Goal: Information Seeking & Learning: Learn about a topic

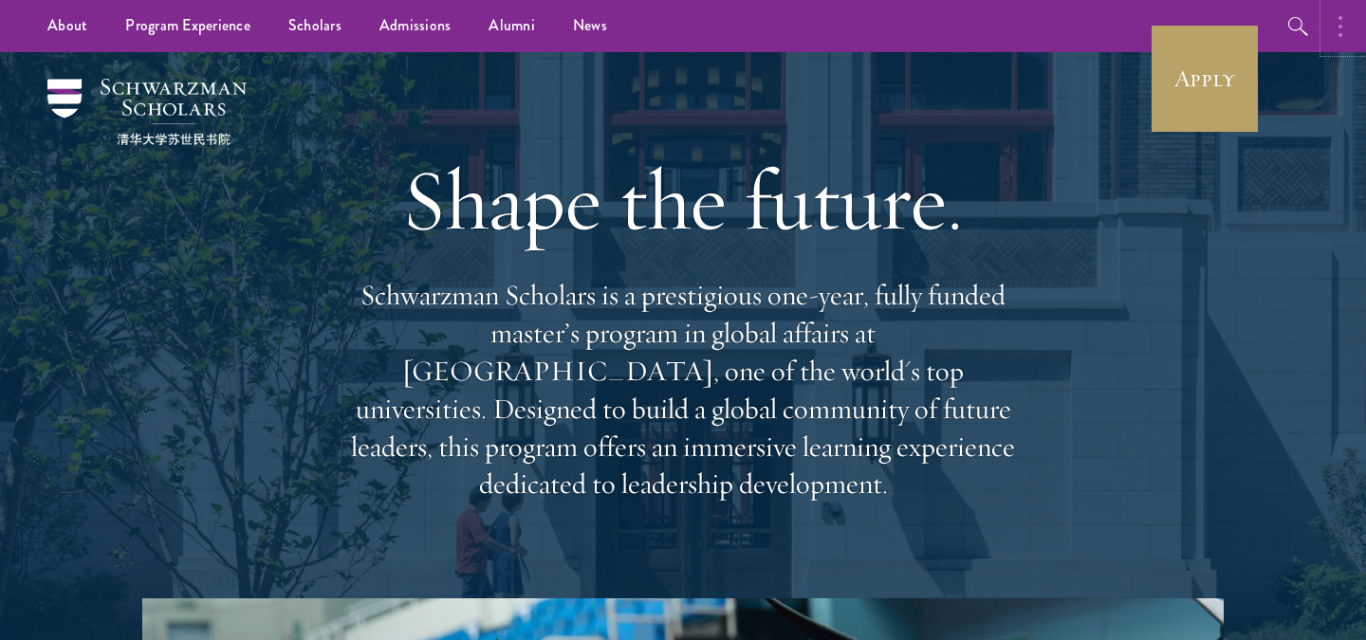
click at [1346, 29] on button "button" at bounding box center [1346, 26] width 42 height 52
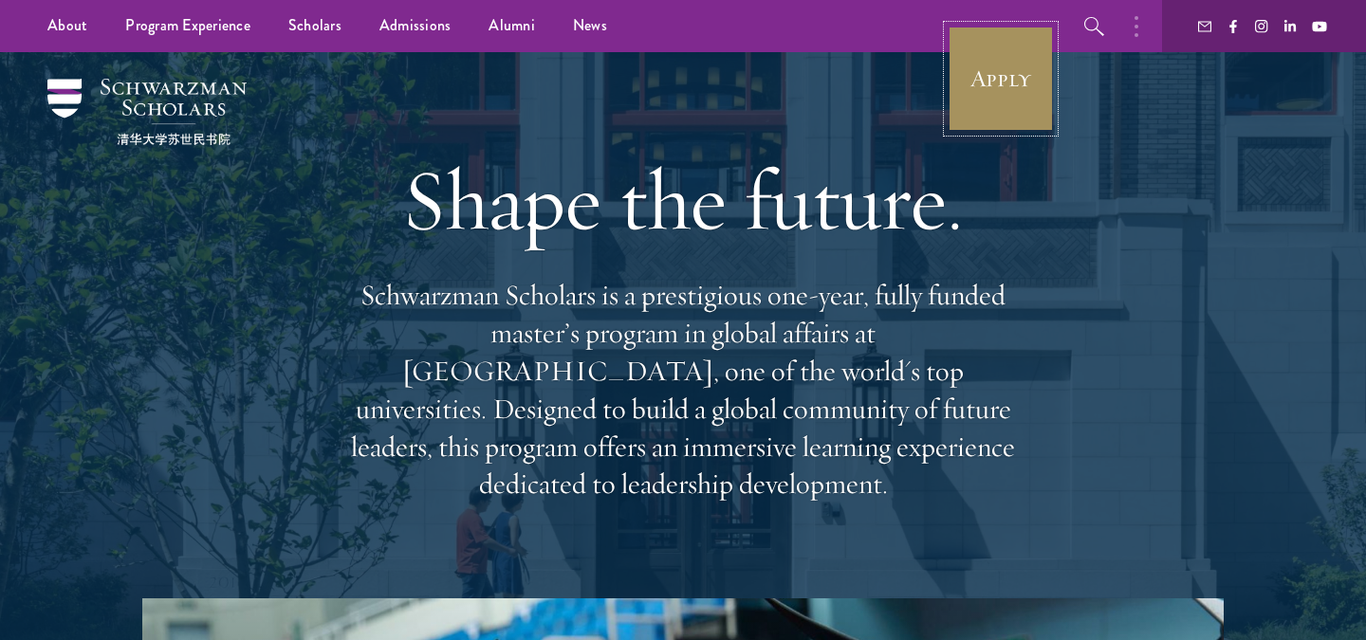
click at [980, 125] on link "Apply" at bounding box center [1001, 79] width 106 height 106
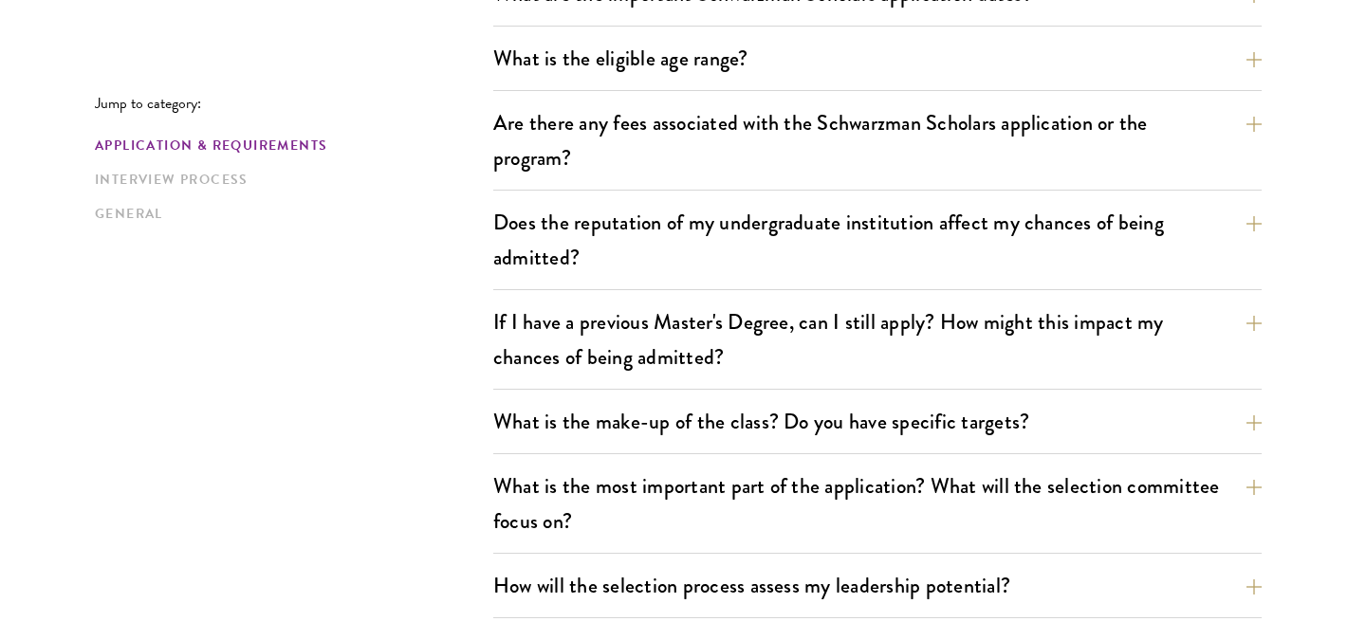
scroll to position [667, 0]
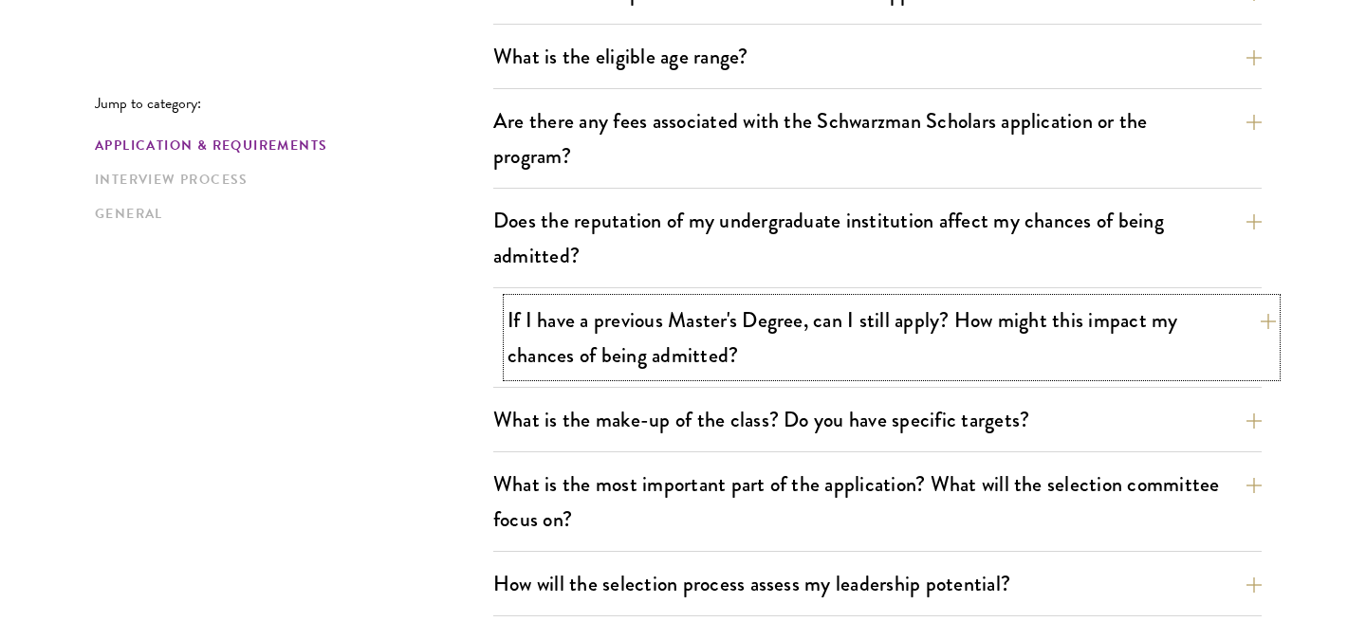
click at [704, 343] on button "If I have a previous Master's Degree, can I still apply? How might this impact …" at bounding box center [892, 338] width 769 height 78
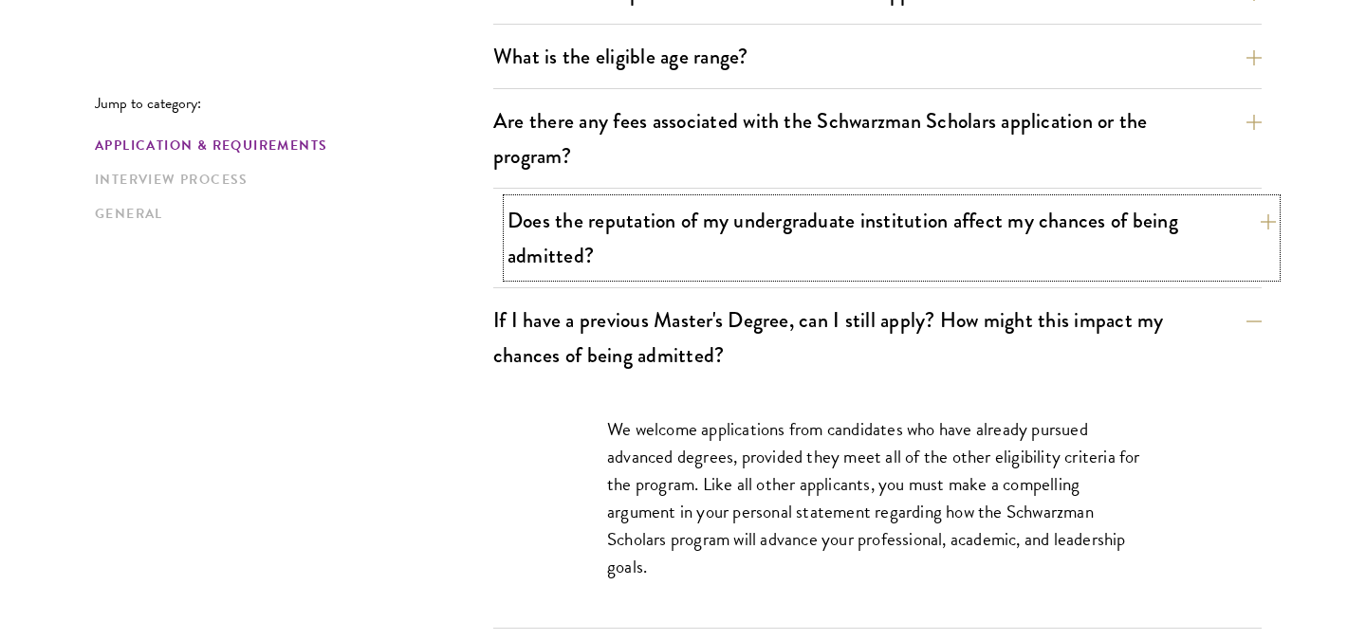
click at [844, 255] on button "Does the reputation of my undergraduate institution affect my chances of being …" at bounding box center [892, 238] width 769 height 78
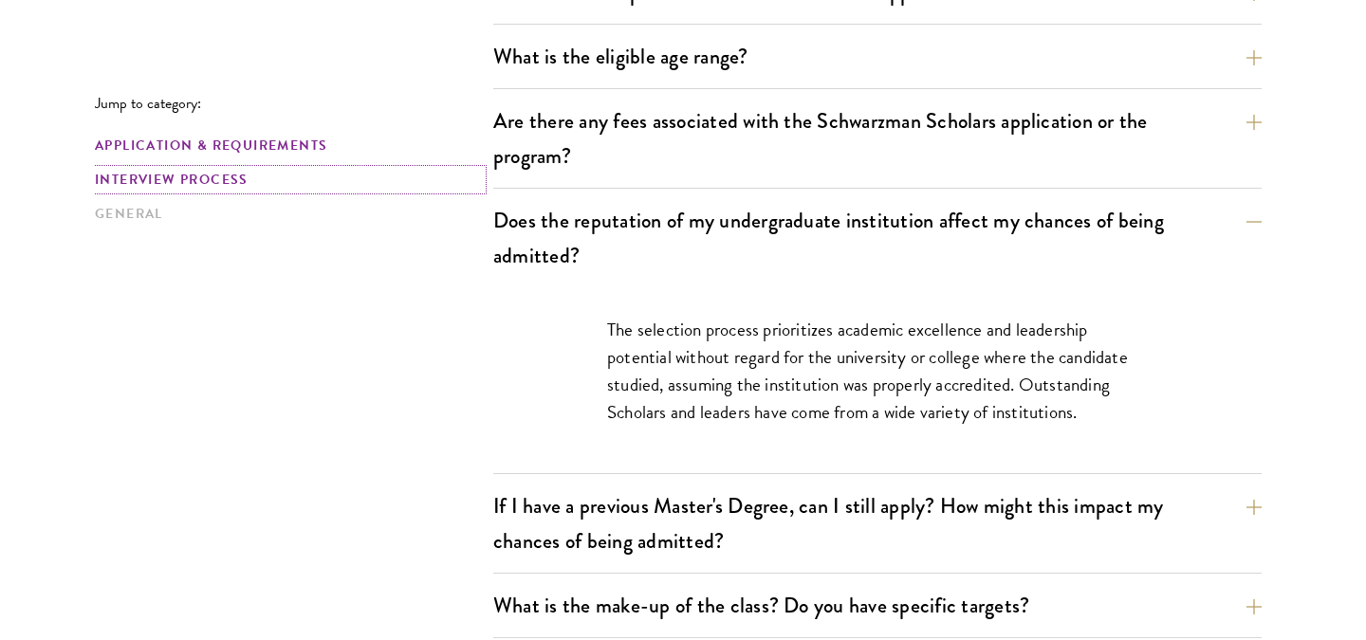
click at [222, 183] on link "Interview Process" at bounding box center [288, 180] width 387 height 20
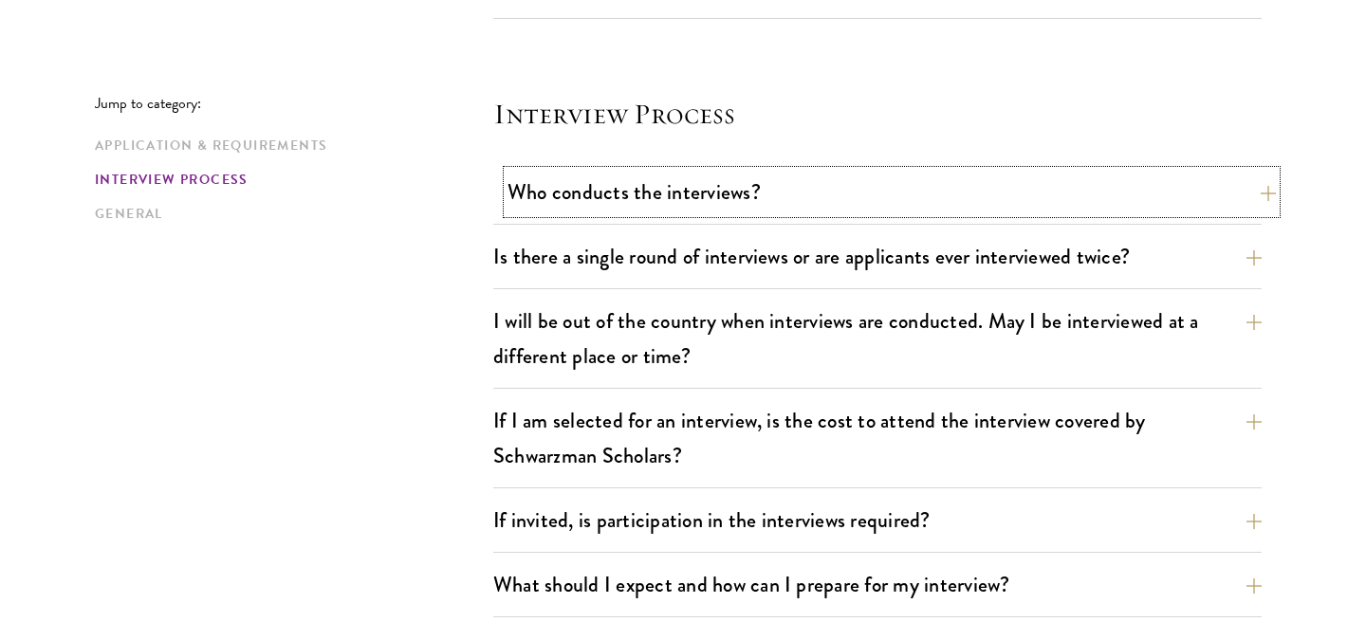
click at [723, 206] on button "Who conducts the interviews?" at bounding box center [892, 192] width 769 height 43
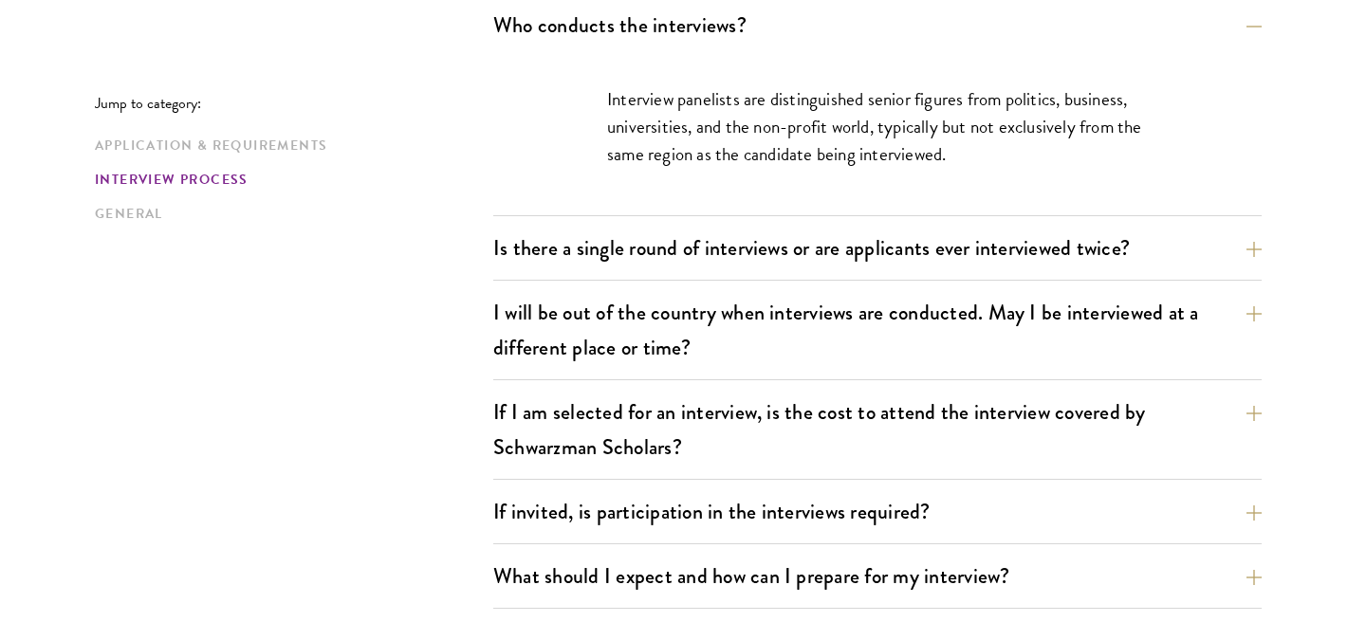
scroll to position [2289, 0]
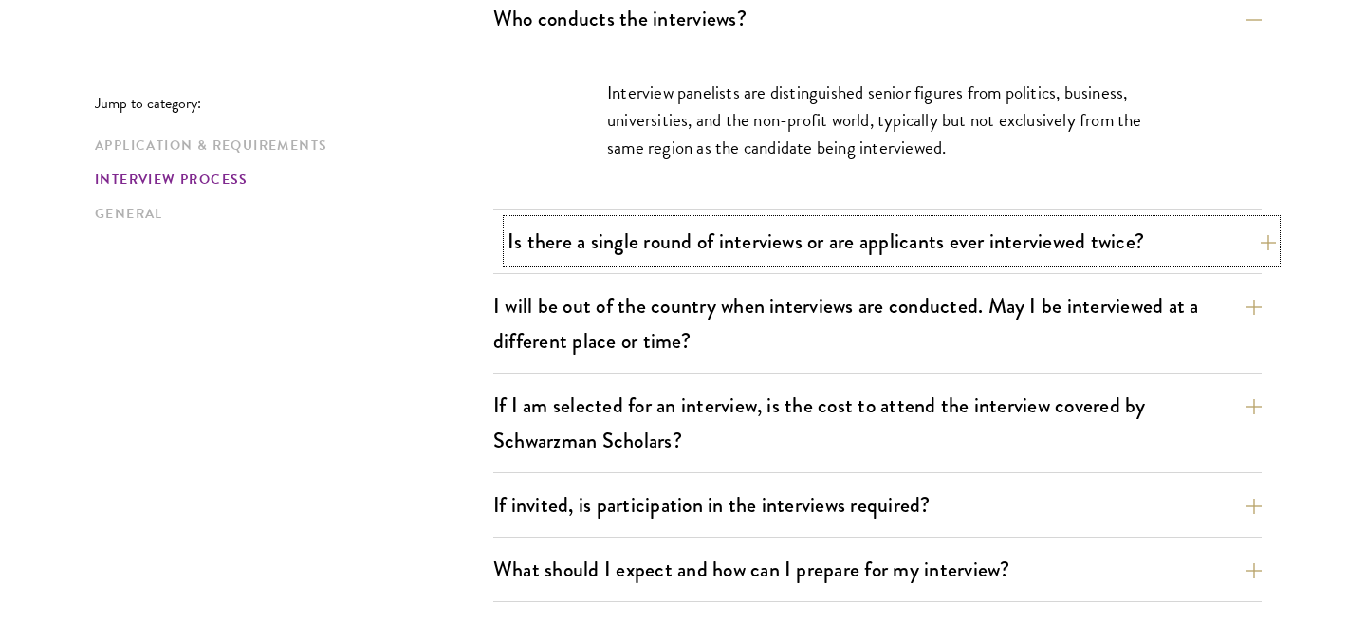
click at [821, 239] on button "Is there a single round of interviews or are applicants ever interviewed twice?" at bounding box center [892, 241] width 769 height 43
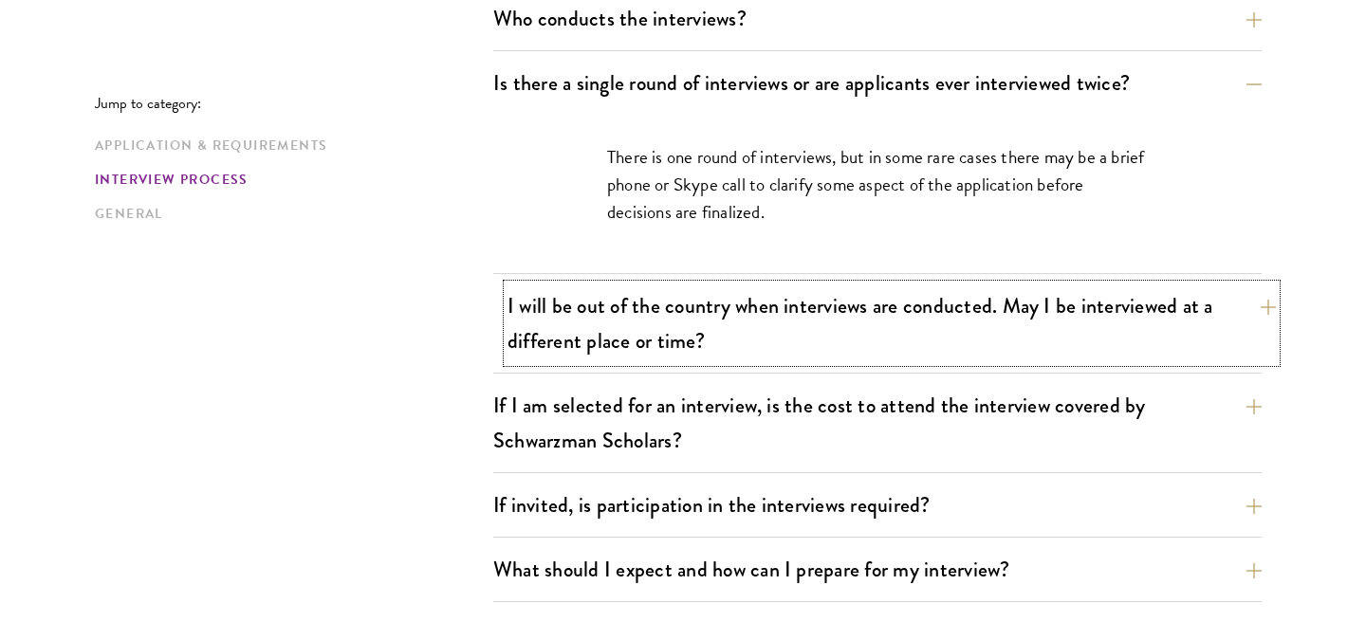
click at [840, 306] on button "I will be out of the country when interviews are conducted. May I be interviewe…" at bounding box center [892, 324] width 769 height 78
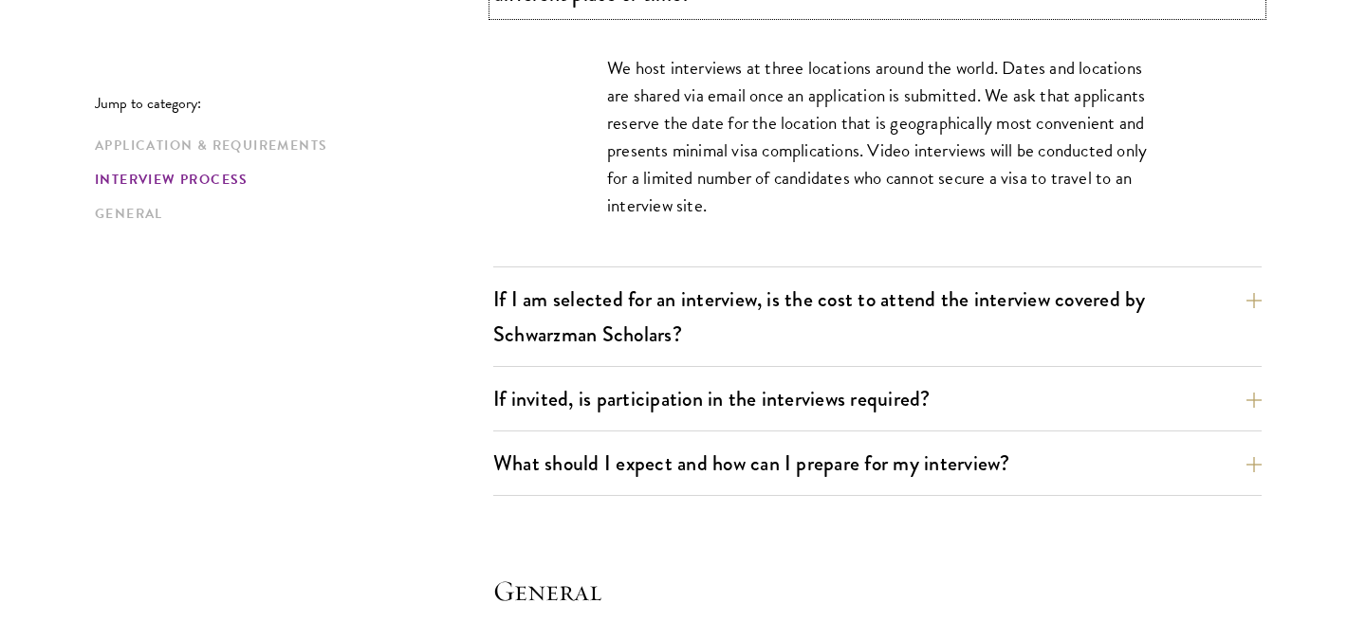
scroll to position [2478, 0]
click at [837, 329] on button "If I am selected for an interview, is the cost to attend the interview covered …" at bounding box center [892, 316] width 769 height 78
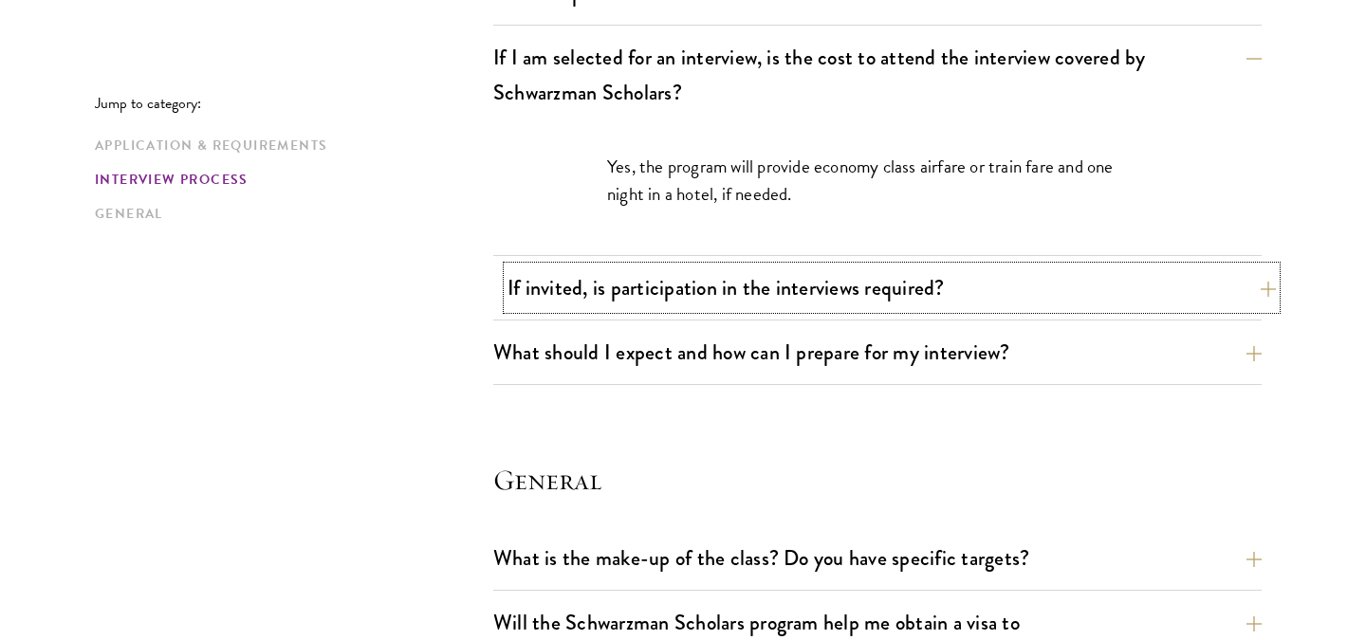
click at [877, 296] on button "If invited, is participation in the interviews required?" at bounding box center [892, 288] width 769 height 43
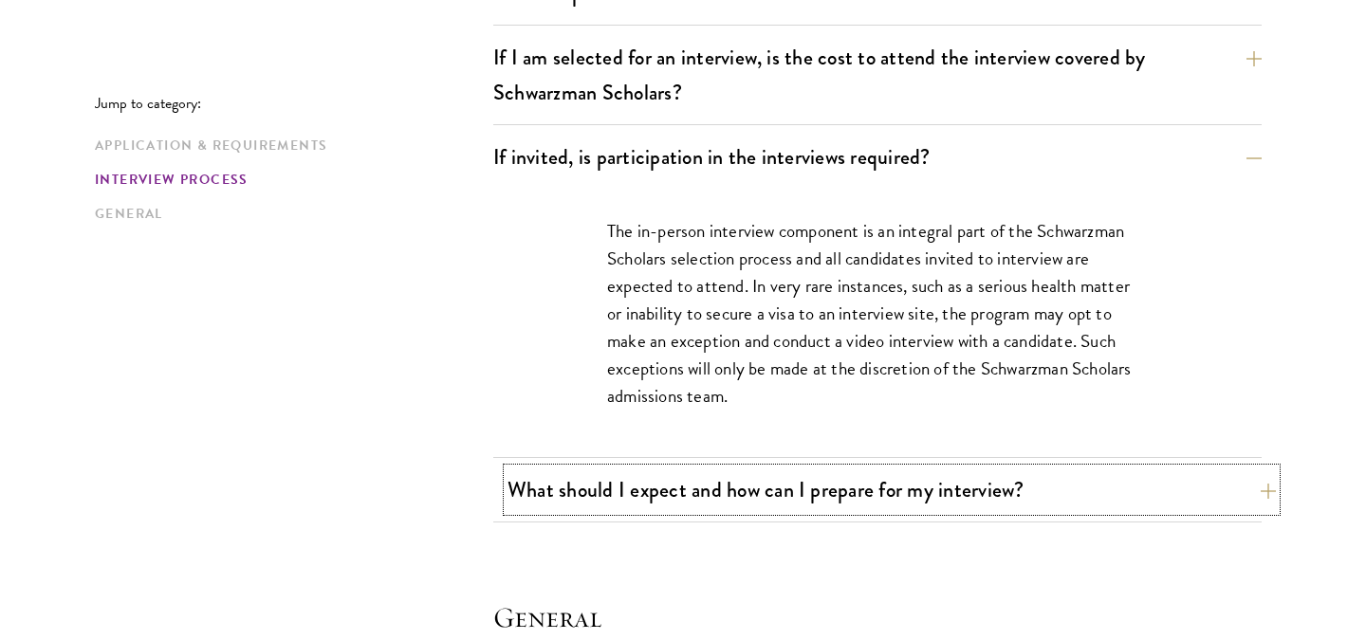
click at [862, 510] on button "What should I expect and how can I prepare for my interview?" at bounding box center [892, 490] width 769 height 43
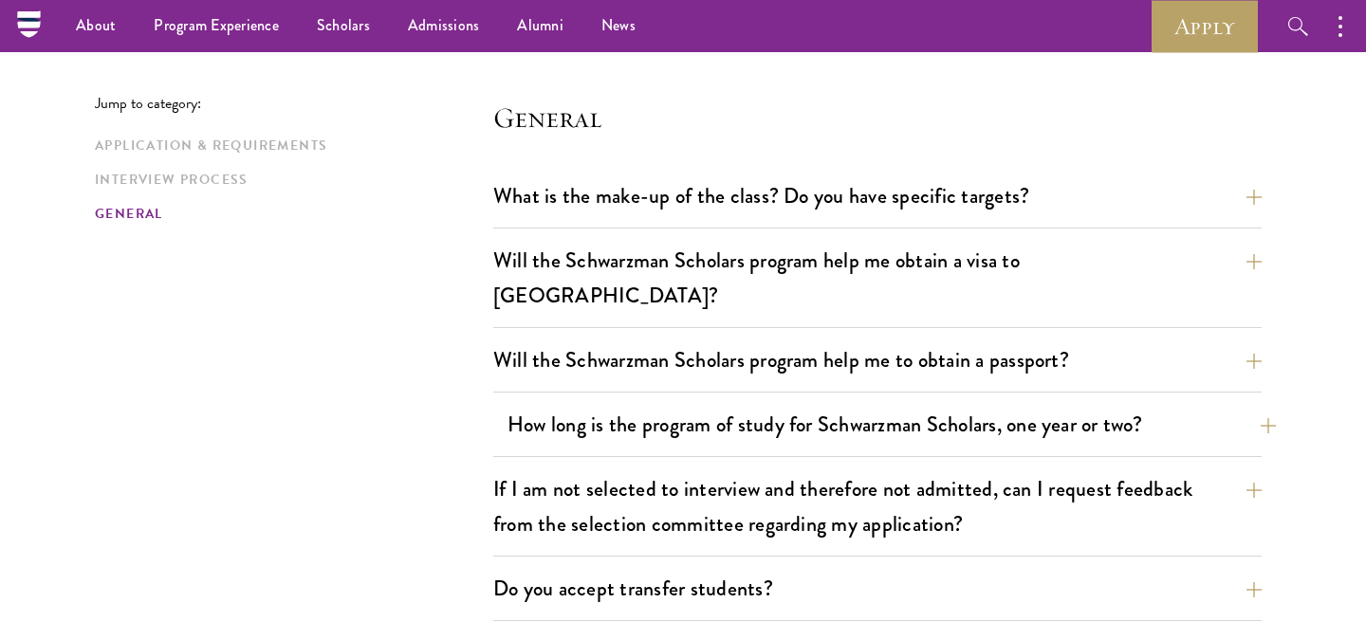
scroll to position [3714, 0]
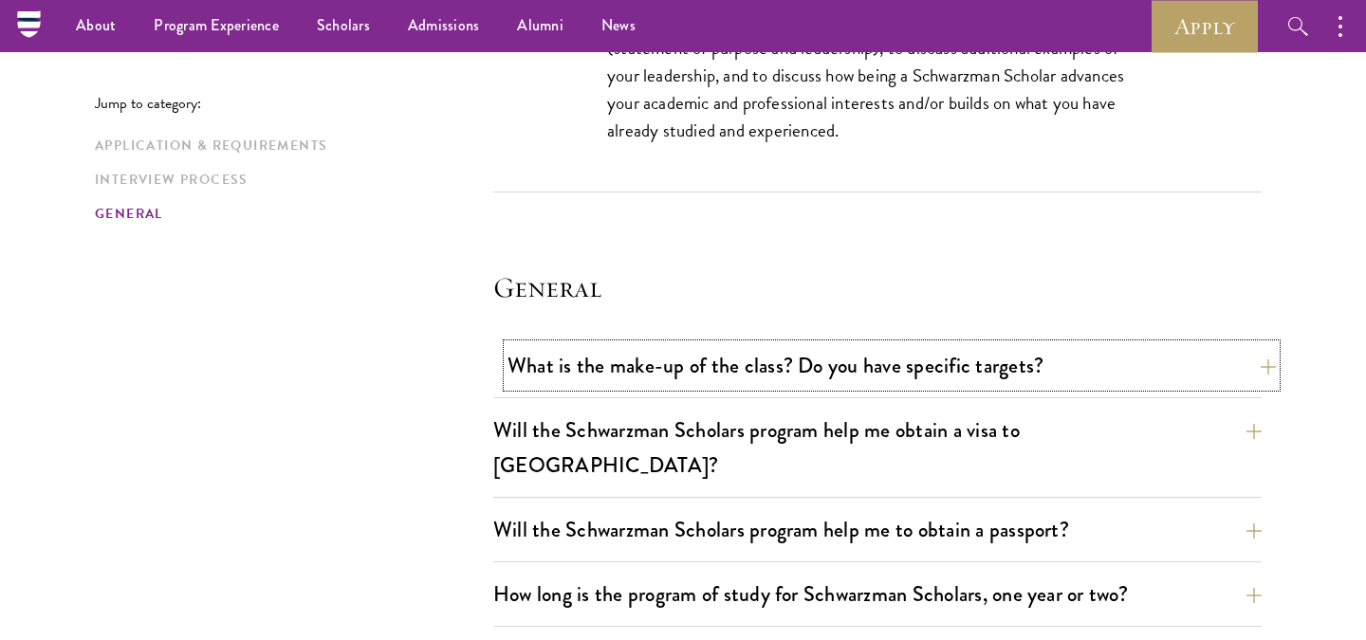
click at [911, 360] on button "What is the make-up of the class? Do you have specific targets?" at bounding box center [892, 365] width 769 height 43
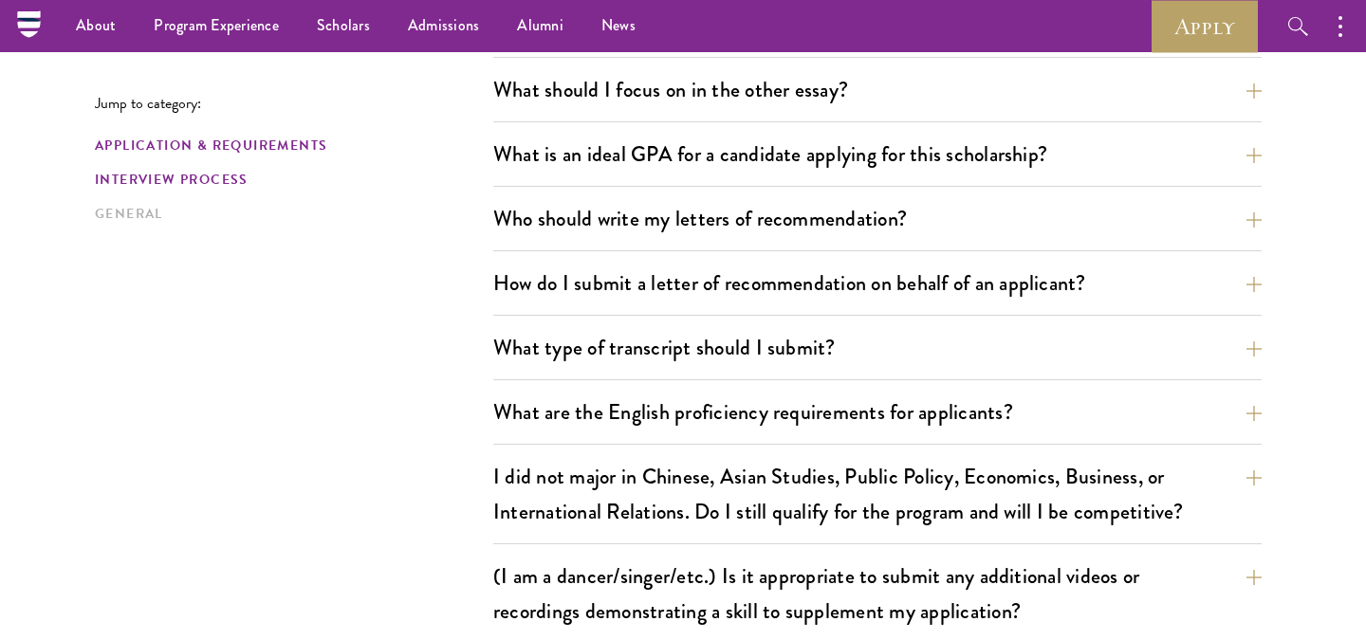
scroll to position [1222, 0]
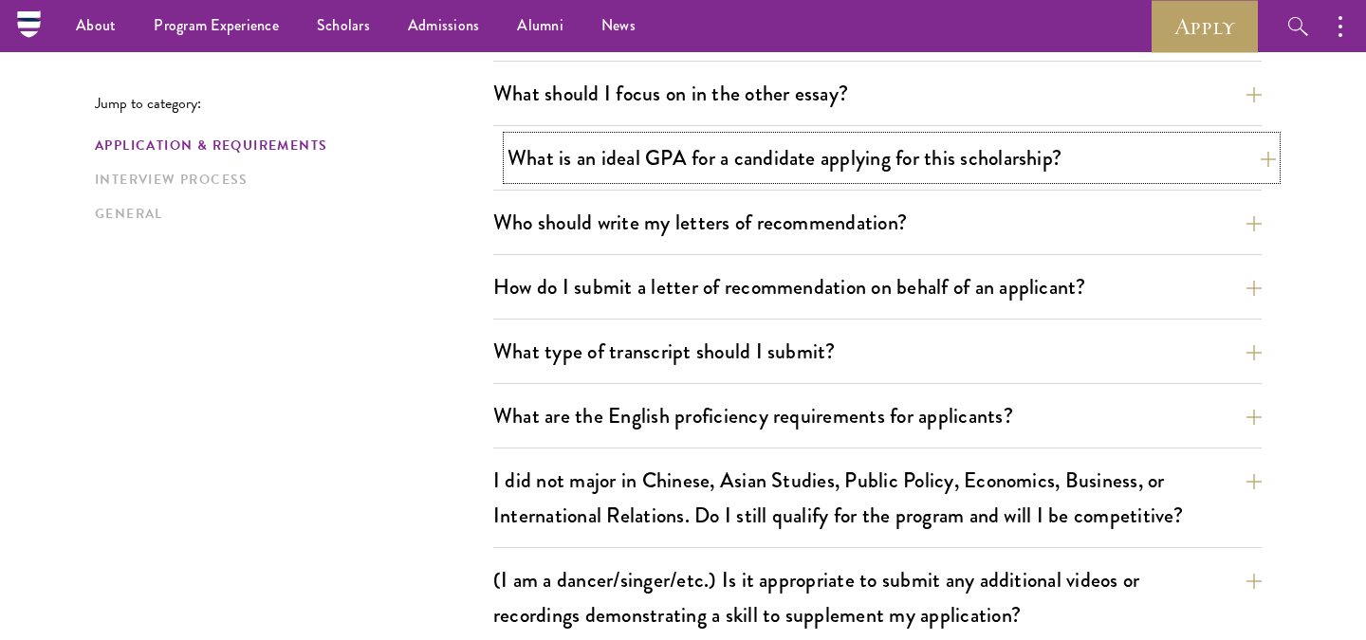
click at [524, 170] on button "What is an ideal GPA for a candidate applying for this scholarship?" at bounding box center [892, 158] width 769 height 43
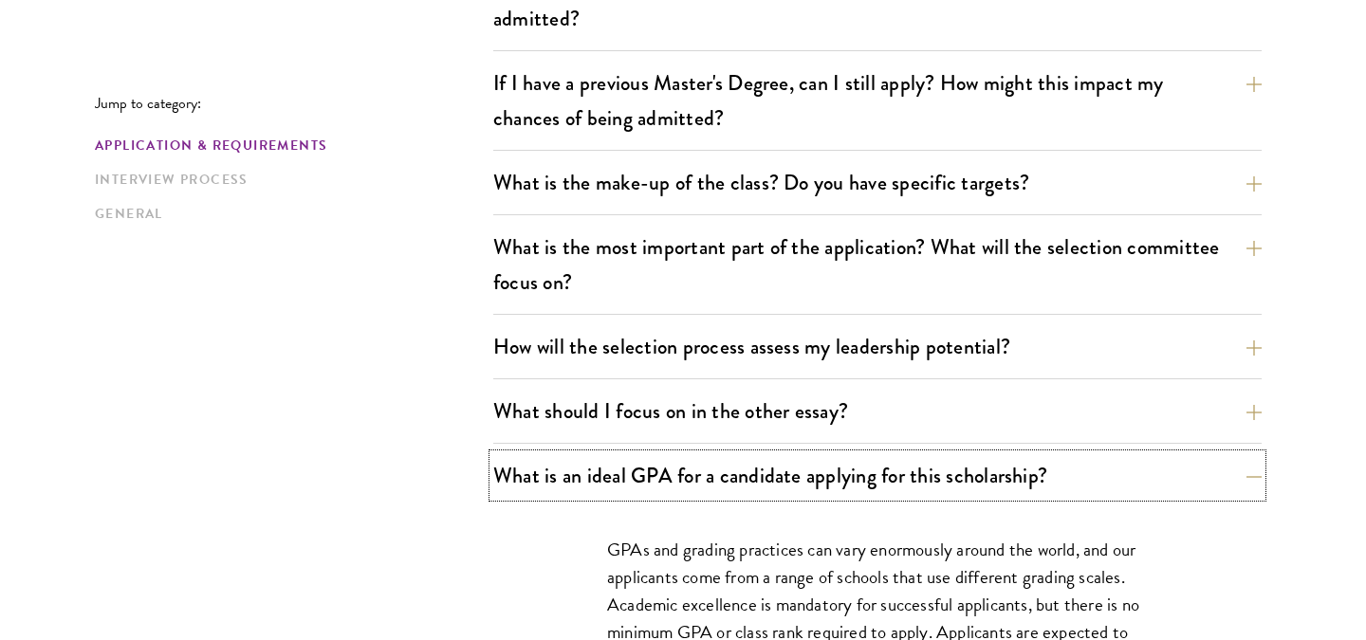
scroll to position [964, 0]
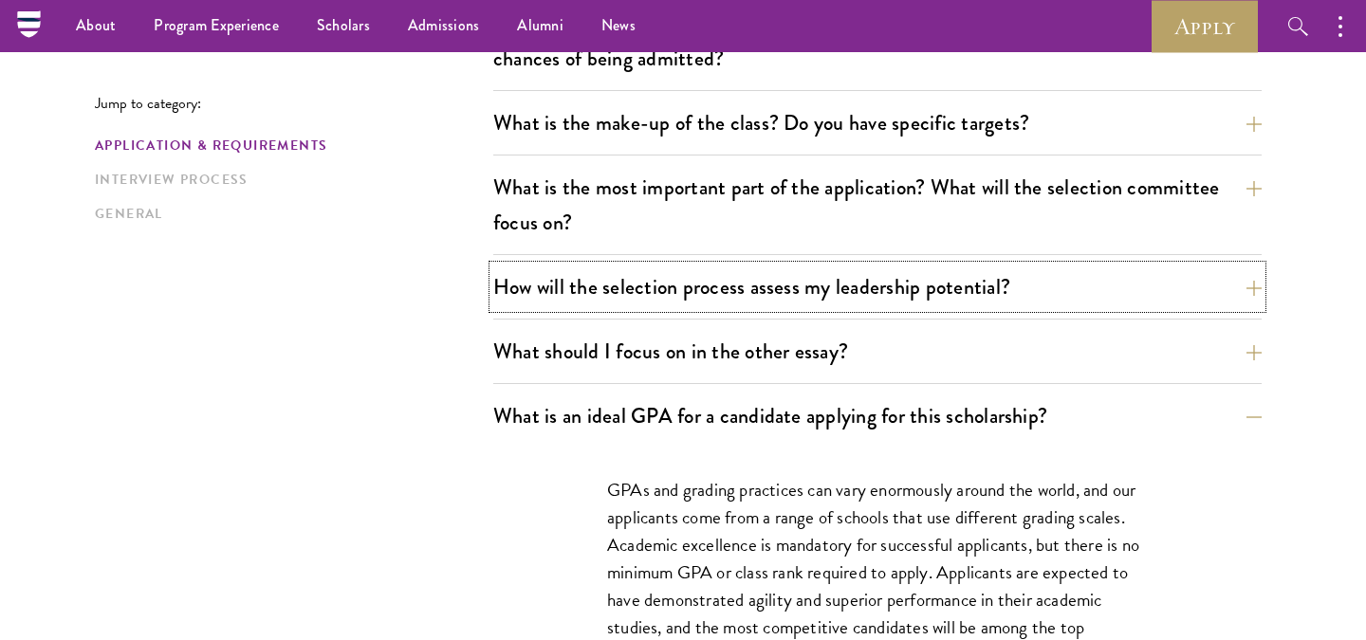
click at [559, 296] on button "How will the selection process assess my leadership potential?" at bounding box center [877, 287] width 769 height 43
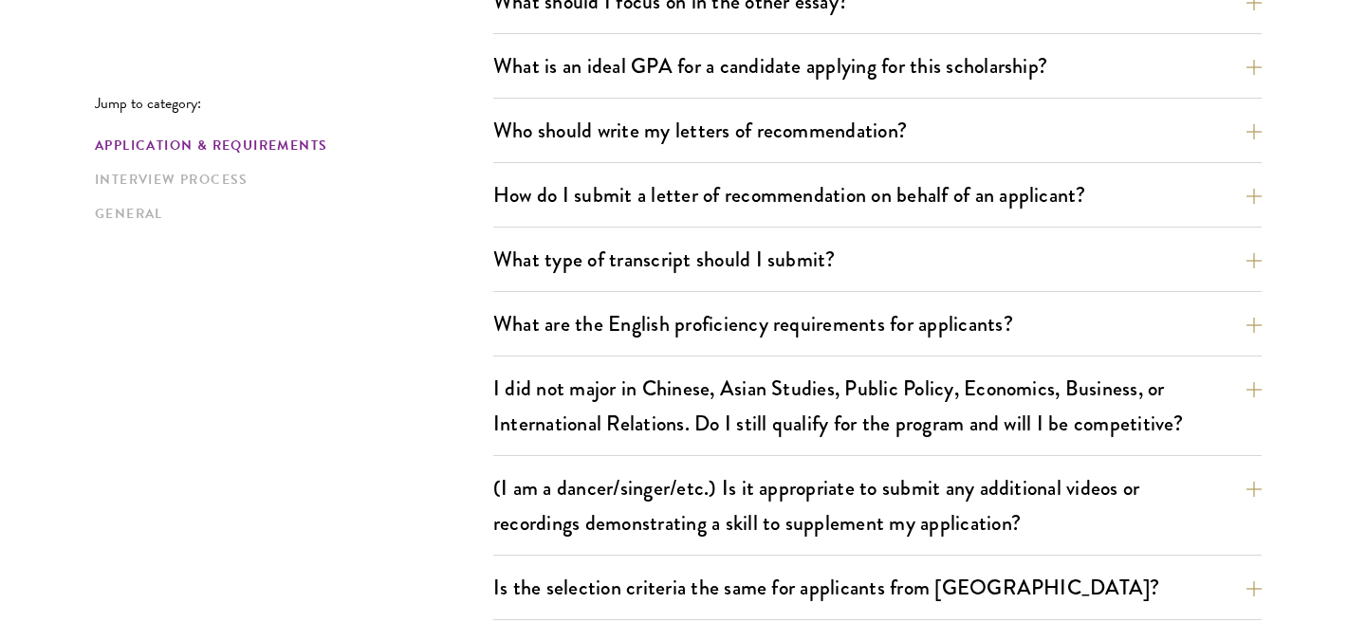
scroll to position [2317, 0]
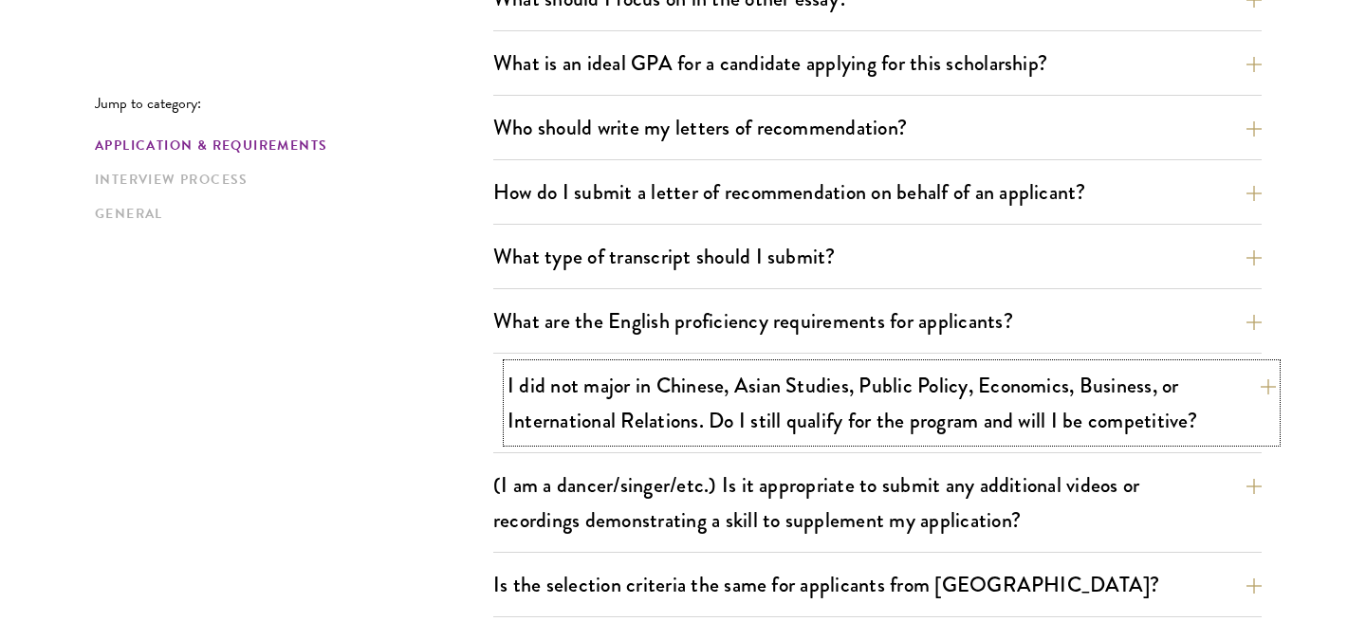
click at [605, 380] on button "I did not major in Chinese, Asian Studies, Public Policy, Economics, Business, …" at bounding box center [892, 403] width 769 height 78
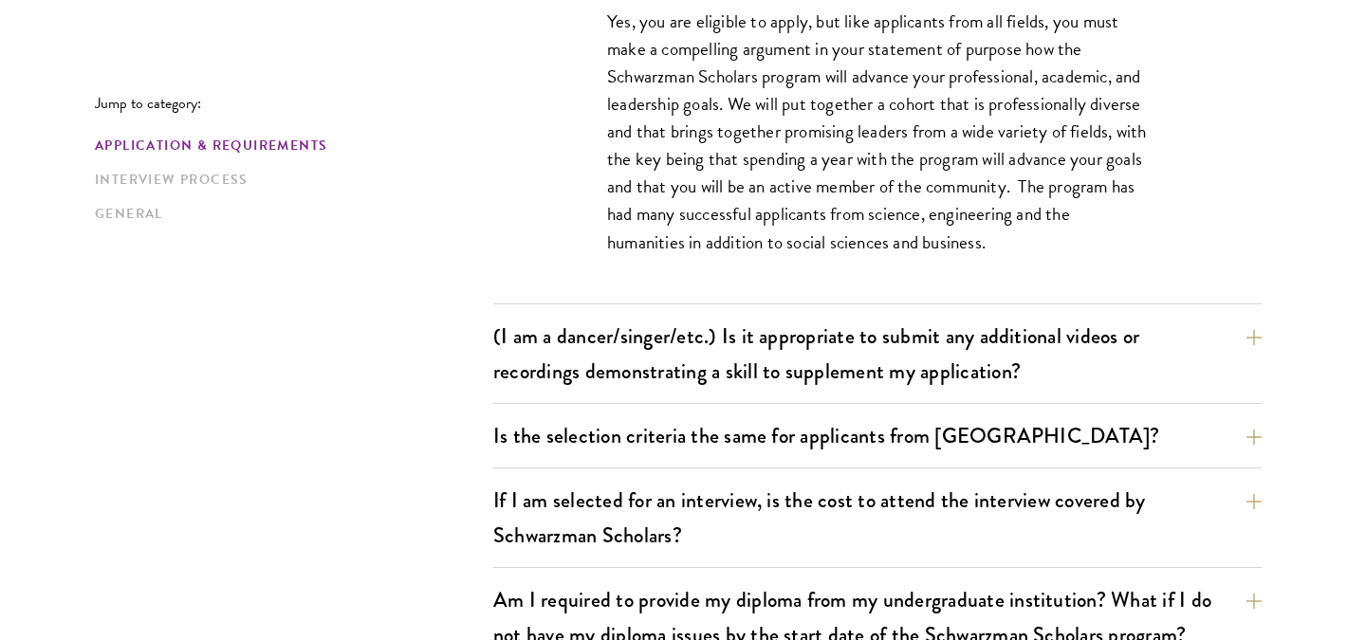
scroll to position [1905, 0]
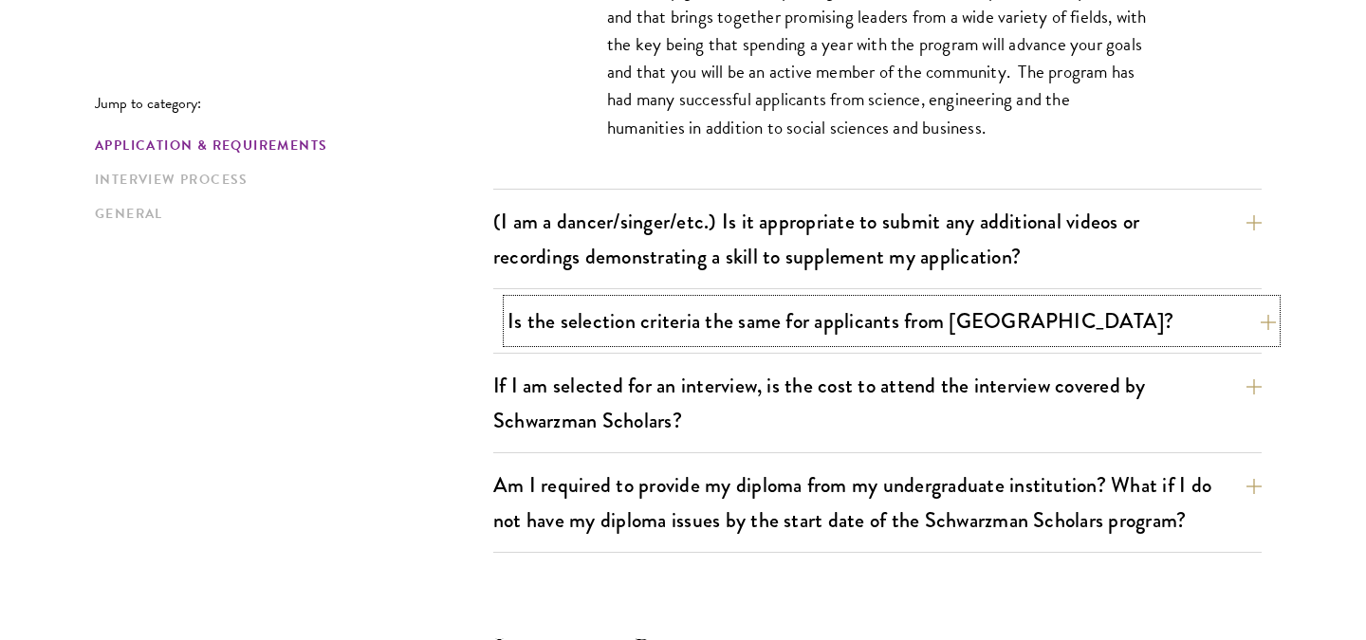
click at [622, 335] on button "Is the selection criteria the same for applicants from China?" at bounding box center [892, 321] width 769 height 43
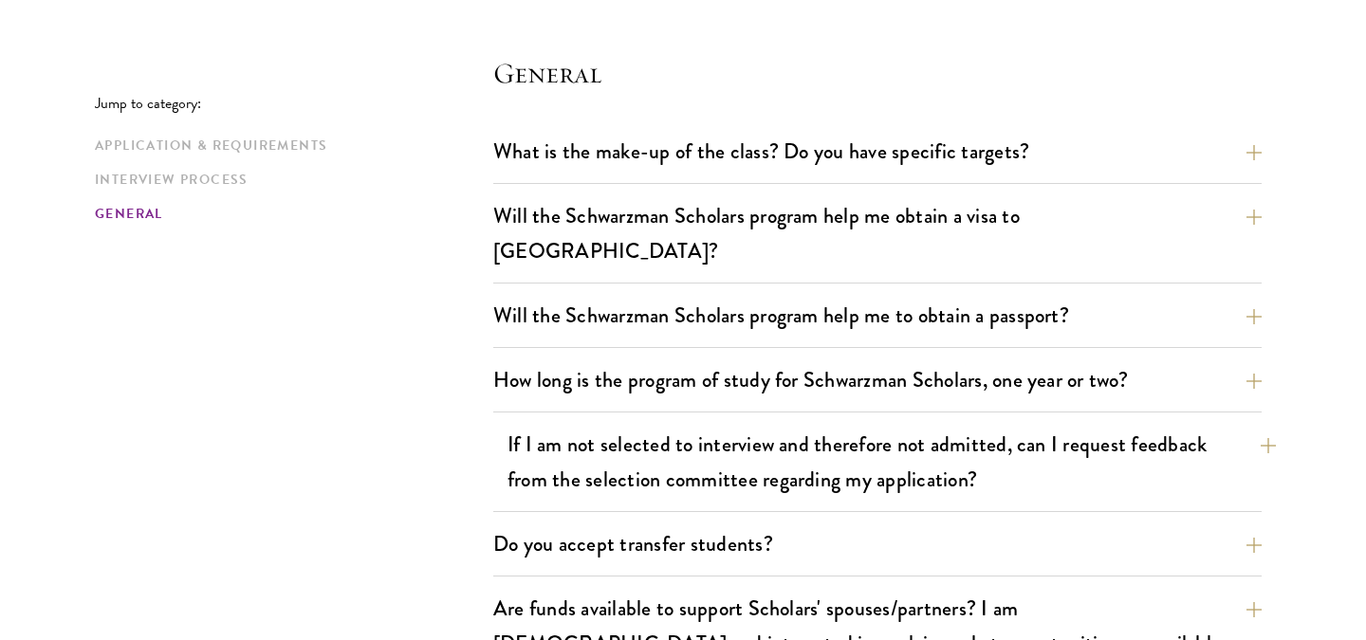
scroll to position [3184, 0]
